Goal: Task Accomplishment & Management: Manage account settings

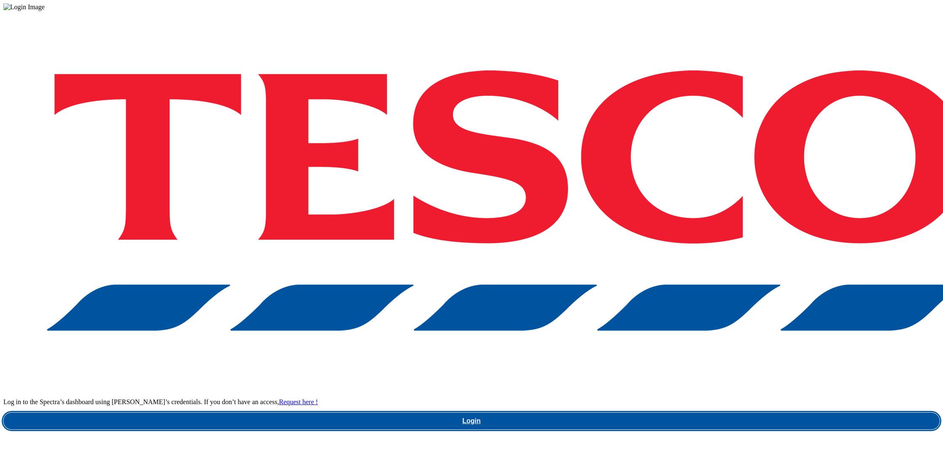
click at [712, 412] on link "Login" at bounding box center [471, 420] width 936 height 17
click at [708, 412] on link "Login" at bounding box center [471, 420] width 936 height 17
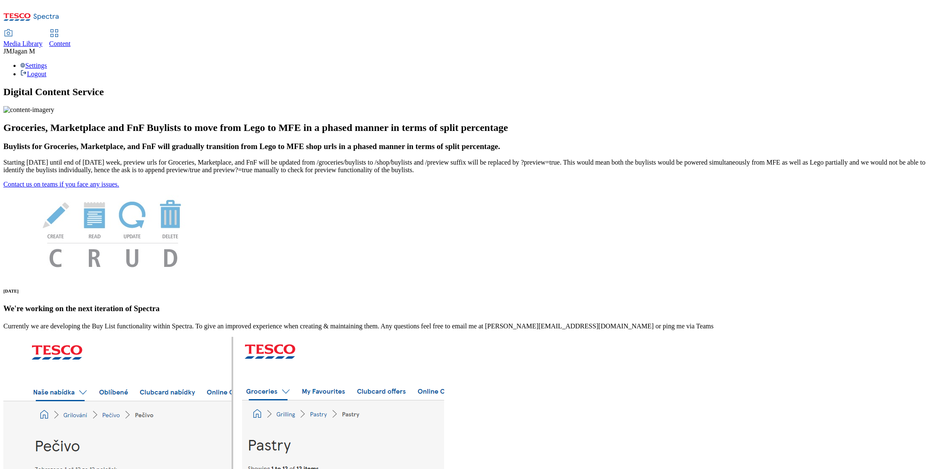
click at [923, 62] on div "Settings Logout" at bounding box center [471, 70] width 936 height 16
click at [46, 70] on link "Logout" at bounding box center [33, 73] width 26 height 7
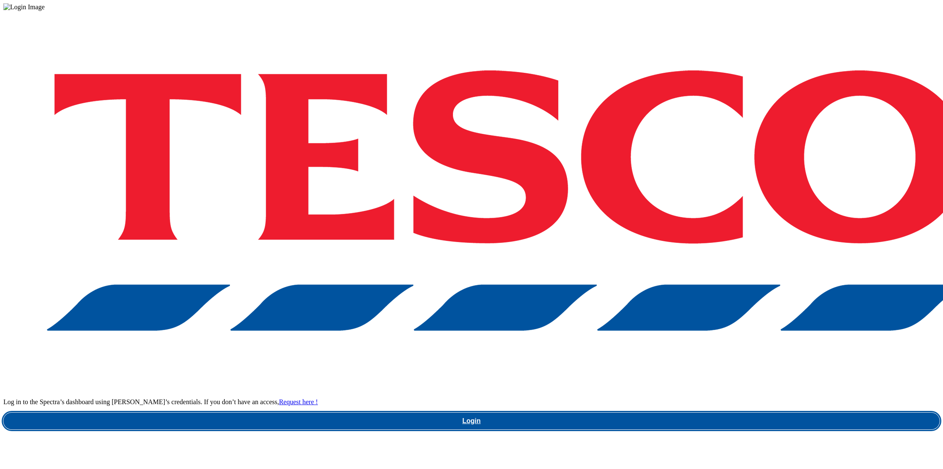
click at [710, 412] on link "Login" at bounding box center [471, 420] width 936 height 17
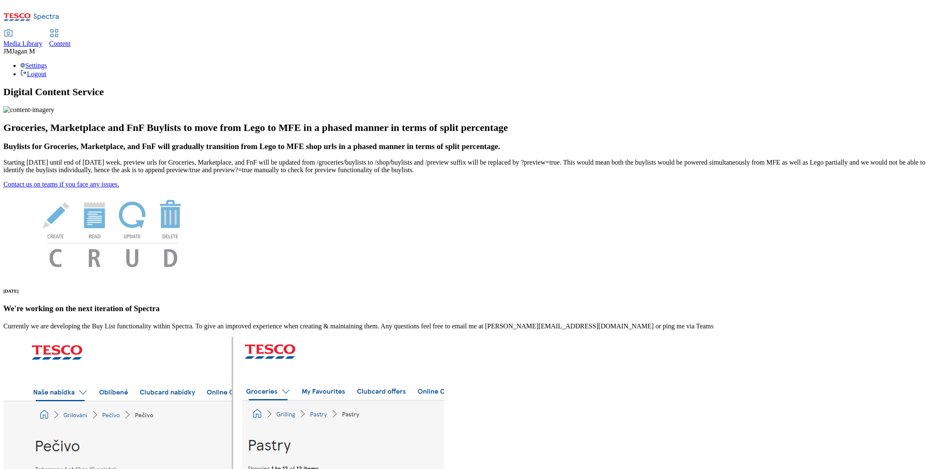
click at [925, 62] on div "Settings Logout" at bounding box center [471, 70] width 936 height 16
click at [866, 62] on li "Settings" at bounding box center [479, 66] width 919 height 8
click at [924, 62] on div "Settings Logout" at bounding box center [471, 70] width 936 height 16
click at [46, 70] on link "Logout" at bounding box center [33, 73] width 26 height 7
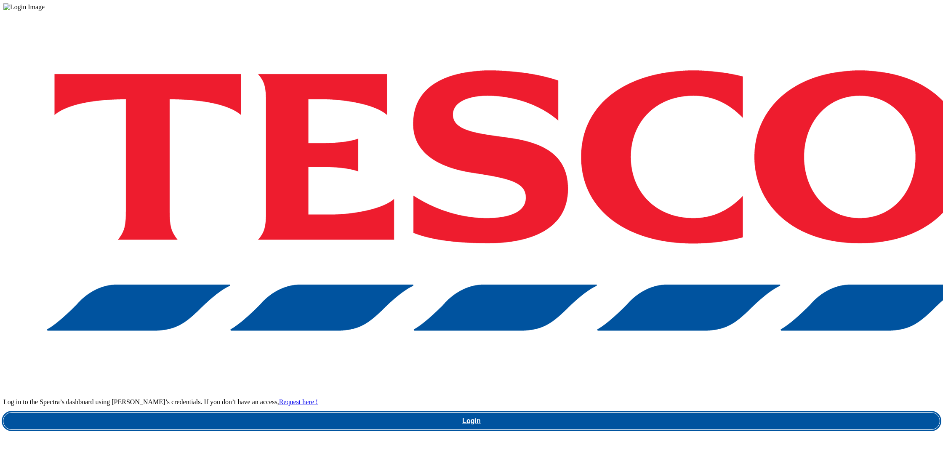
click at [710, 412] on link "Login" at bounding box center [471, 420] width 936 height 17
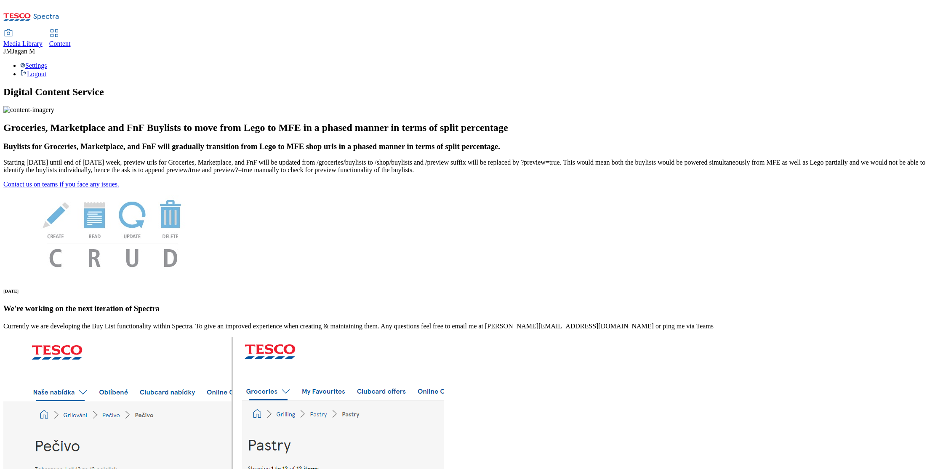
click at [925, 62] on div "Settings Logout" at bounding box center [471, 70] width 936 height 16
click at [46, 70] on link "Logout" at bounding box center [33, 73] width 26 height 7
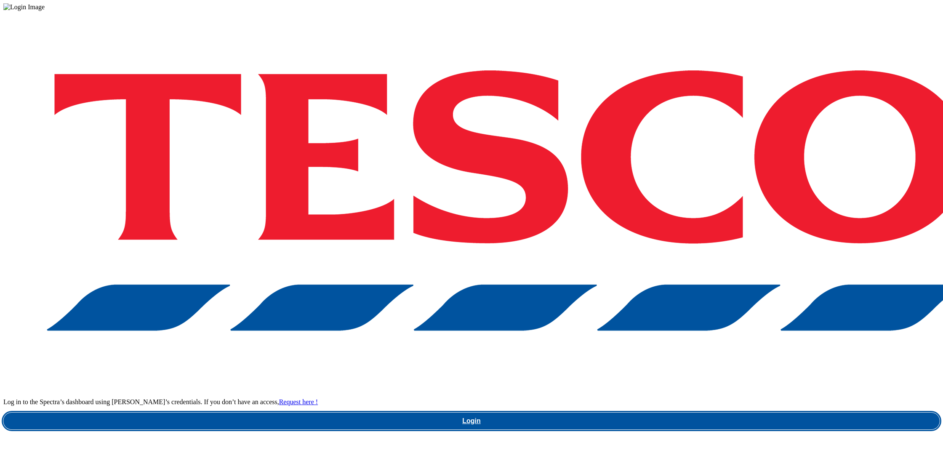
click at [702, 412] on link "Login" at bounding box center [471, 420] width 936 height 17
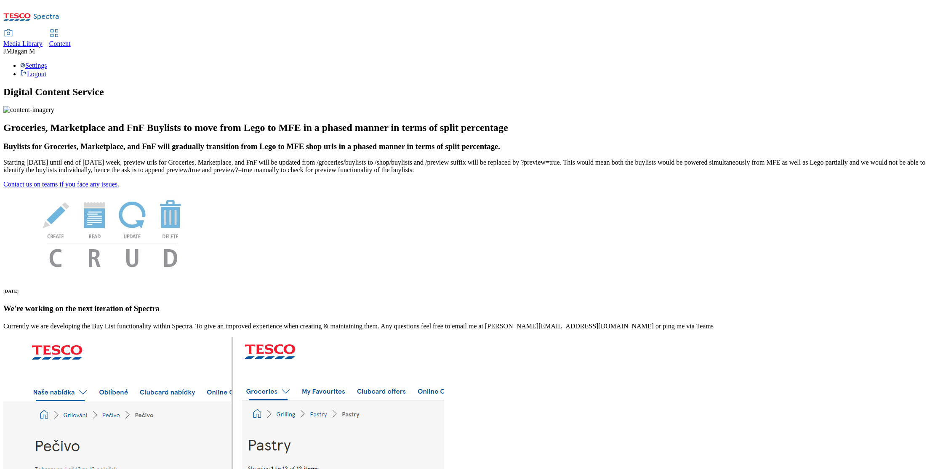
click at [929, 62] on div "Settings Logout" at bounding box center [471, 70] width 936 height 16
click at [46, 70] on link "Logout" at bounding box center [33, 73] width 26 height 7
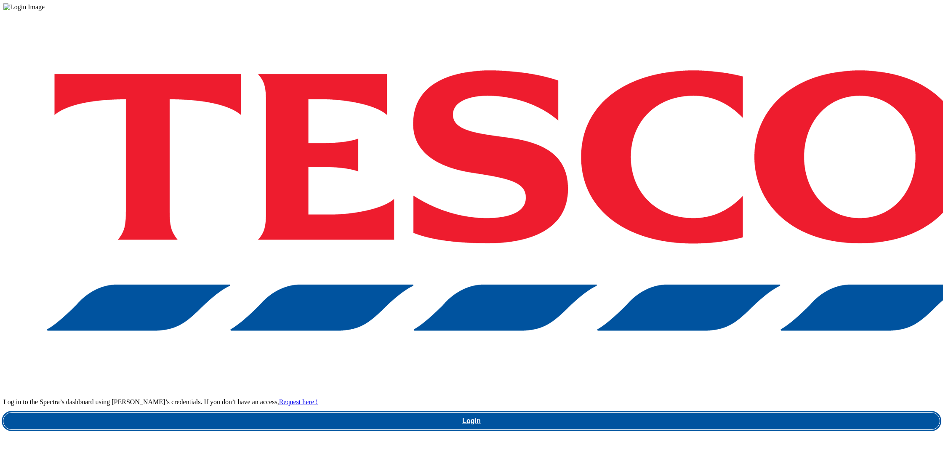
click at [709, 412] on link "Login" at bounding box center [471, 420] width 936 height 17
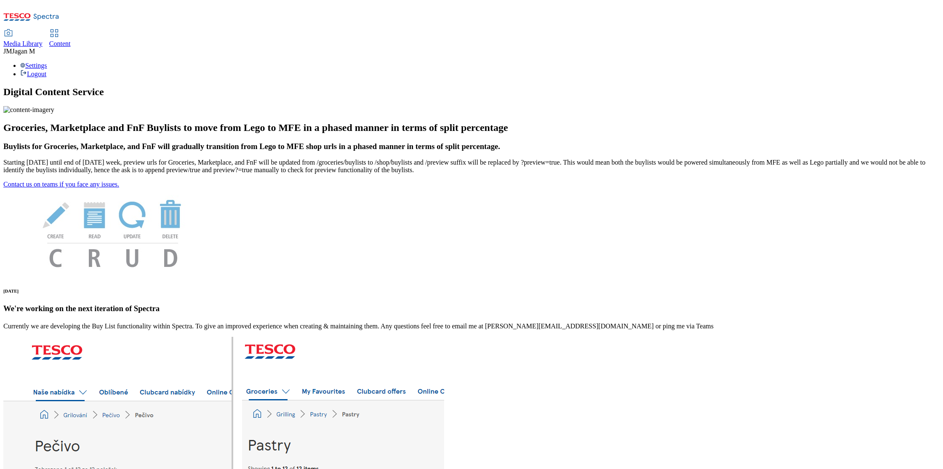
click at [922, 62] on div "Settings Logout" at bounding box center [471, 70] width 936 height 16
